Goal: Information Seeking & Learning: Find contact information

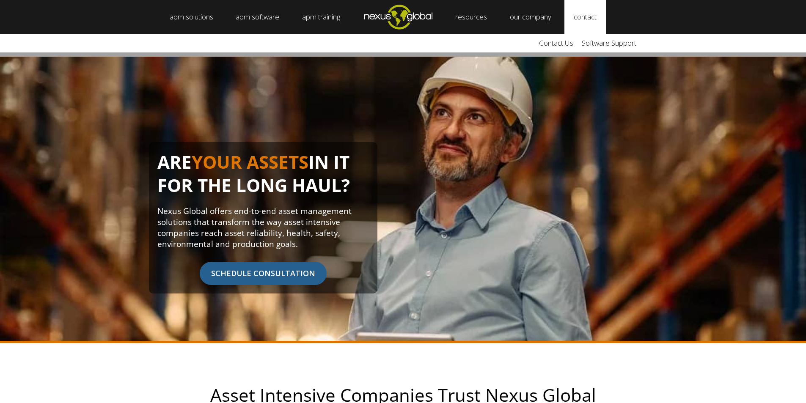
click at [589, 22] on link "contact" at bounding box center [584, 17] width 41 height 34
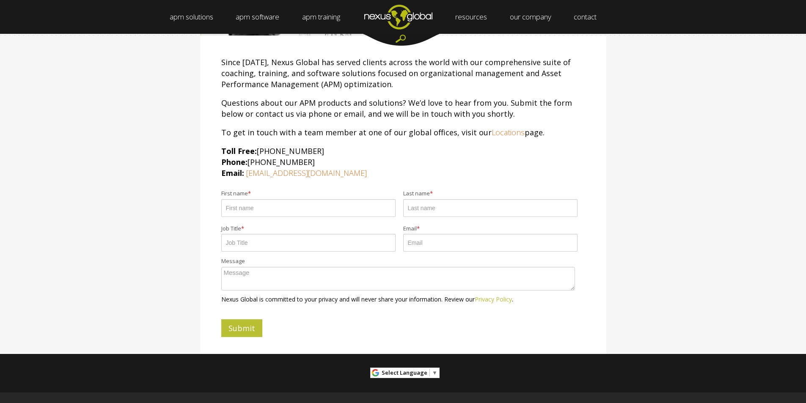
scroll to position [77, 0]
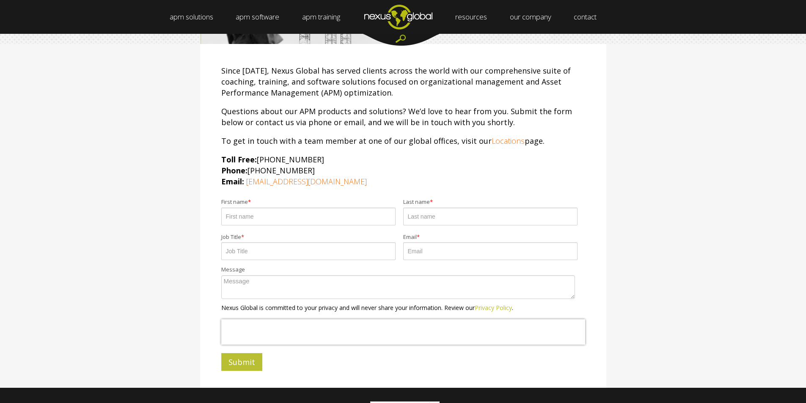
click at [463, 165] on p "Toll Free: [PHONE_NUMBER] Phone: [PHONE_NUMBER] Email: [EMAIL_ADDRESS][DOMAIN_N…" at bounding box center [403, 170] width 364 height 33
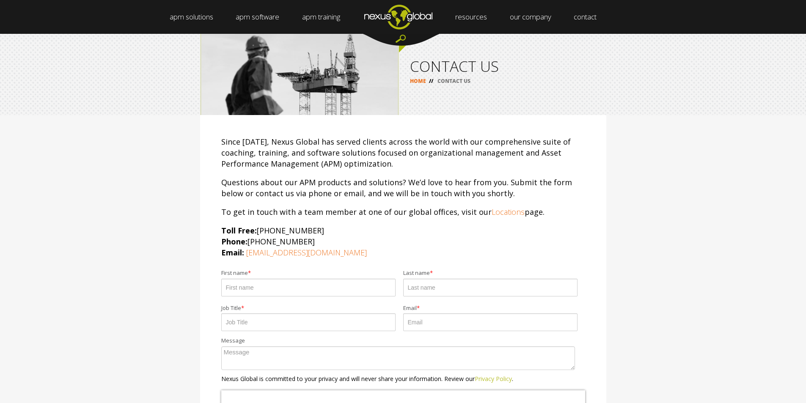
scroll to position [0, 0]
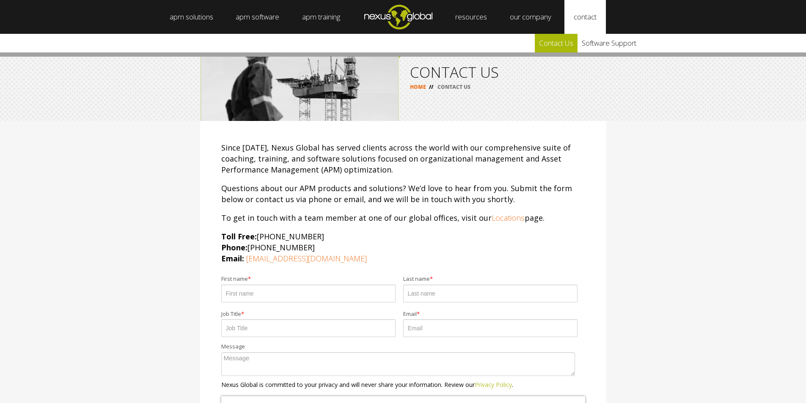
click at [560, 48] on link "Contact Us" at bounding box center [556, 43] width 43 height 19
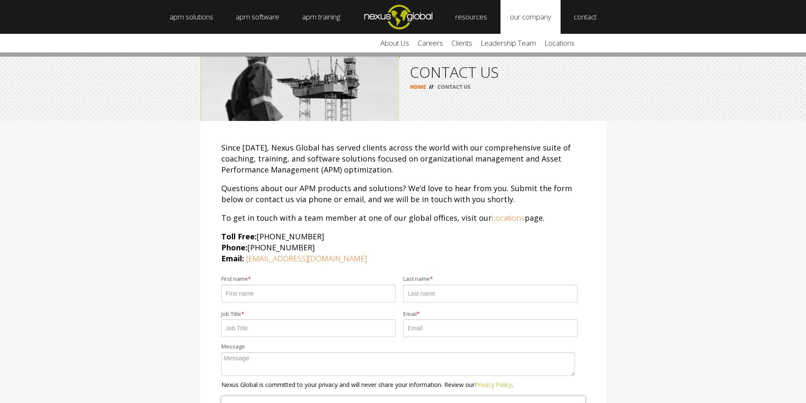
click at [541, 13] on link "our company" at bounding box center [531, 17] width 60 height 34
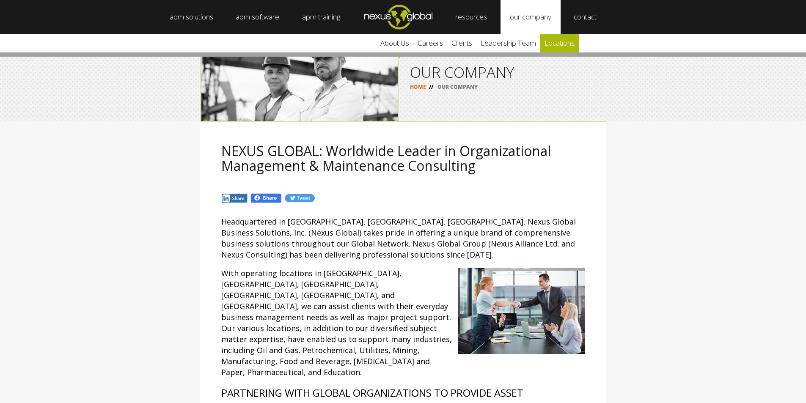
click at [565, 47] on link "locations" at bounding box center [559, 43] width 39 height 19
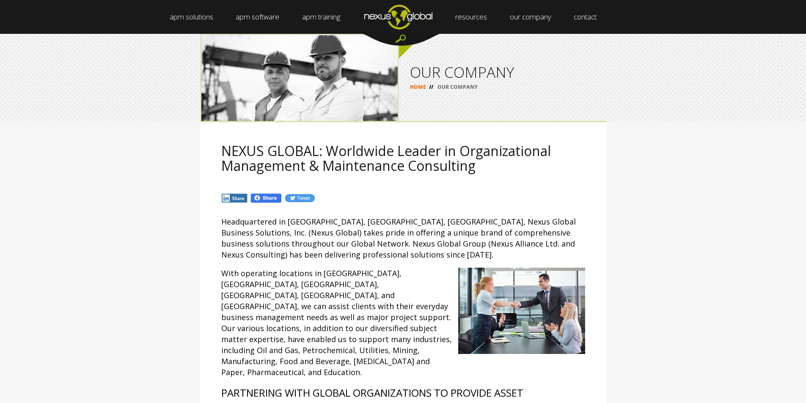
scroll to position [36, 0]
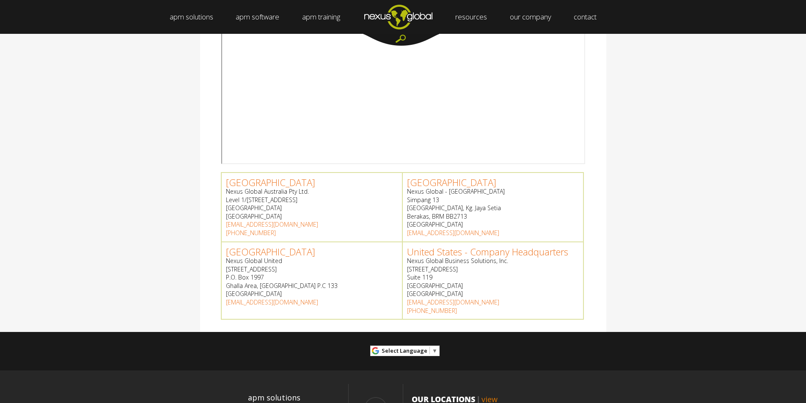
scroll to position [254, 0]
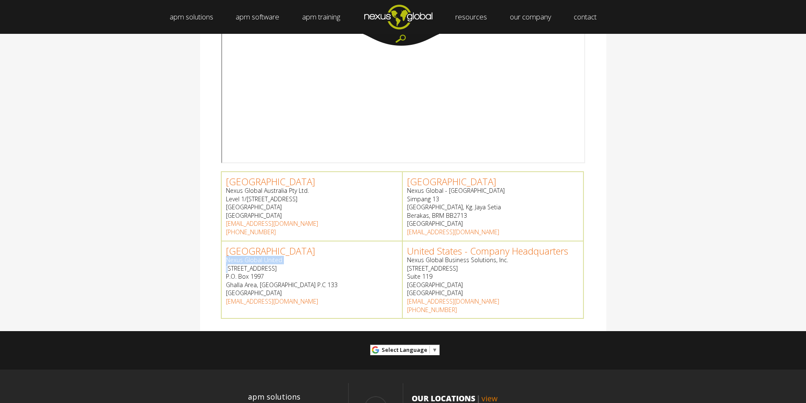
drag, startPoint x: 226, startPoint y: 260, endPoint x: 229, endPoint y: 267, distance: 7.8
click at [229, 267] on p "Nexus Global [STREET_ADDRESS] P.O. Box 1997 [GEOGRAPHIC_DATA], [GEOGRAPHIC_DATA]" at bounding box center [312, 276] width 172 height 41
click at [316, 263] on p "Nexus Global [STREET_ADDRESS] P.O. Box 1997 [GEOGRAPHIC_DATA], [GEOGRAPHIC_DATA]" at bounding box center [312, 276] width 172 height 41
click at [366, 230] on p "[PHONE_NUMBER]" at bounding box center [312, 232] width 172 height 8
drag, startPoint x: 226, startPoint y: 267, endPoint x: 250, endPoint y: 291, distance: 33.8
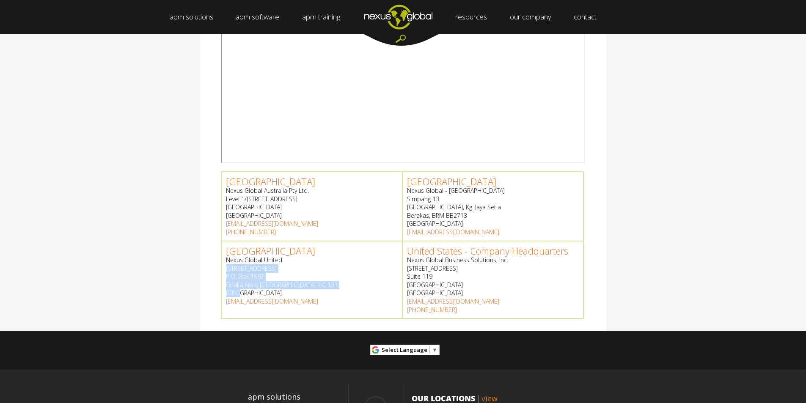
click at [250, 291] on p "Nexus Global [STREET_ADDRESS] P.O. Box 1997 [GEOGRAPHIC_DATA], [GEOGRAPHIC_DATA]" at bounding box center [312, 276] width 172 height 41
copy p "Way 5026, Building 536 P.O. Box 1997 [GEOGRAPHIC_DATA], [GEOGRAPHIC_DATA]"
click at [671, 223] on div "Australia Nexus Global Australia Pty Ltd. [STREET_ADDRESS] [EMAIL_ADDRESS][DOMA…" at bounding box center [403, 140] width 806 height 384
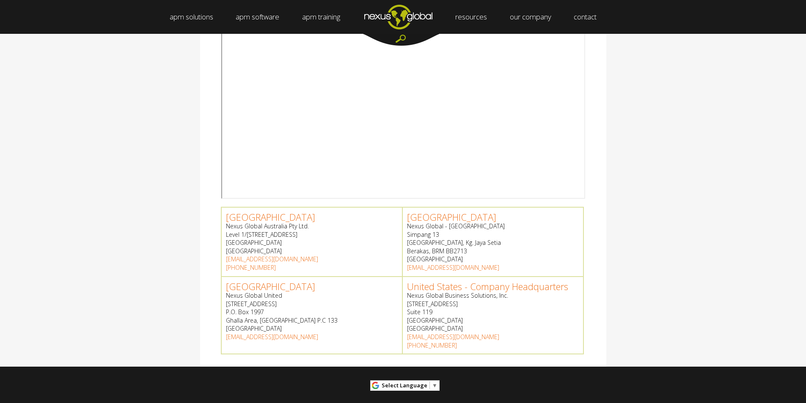
scroll to position [180, 0]
